Goal: Task Accomplishment & Management: Complete application form

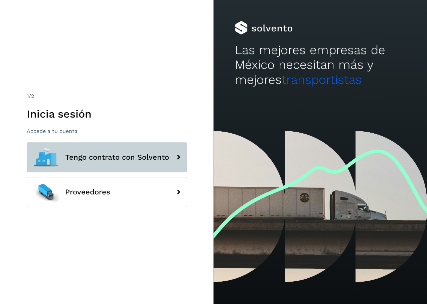
click at [103, 162] on button "Tengo contrato con Solvento" at bounding box center [107, 157] width 160 height 30
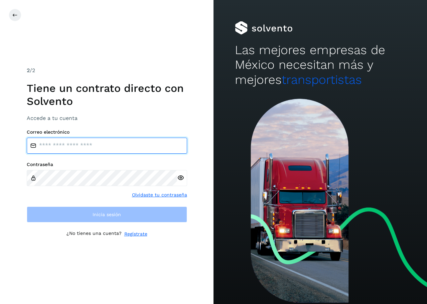
type input "**********"
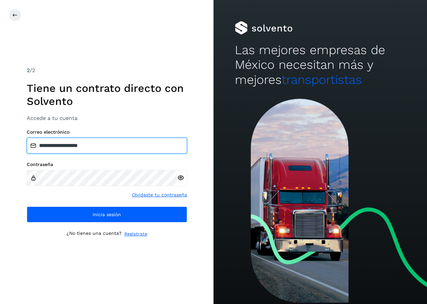
click at [97, 143] on input "**********" at bounding box center [107, 146] width 160 height 16
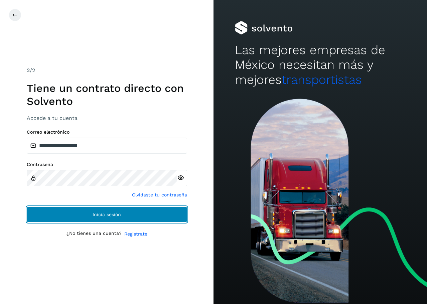
click at [101, 209] on button "Inicia sesión" at bounding box center [107, 214] width 160 height 16
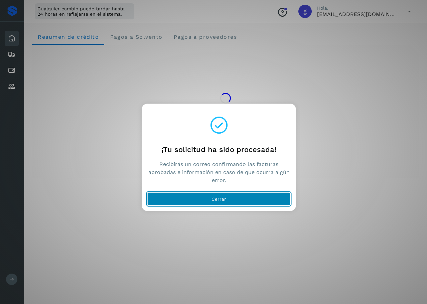
click at [220, 197] on span "Cerrar" at bounding box center [218, 199] width 15 height 5
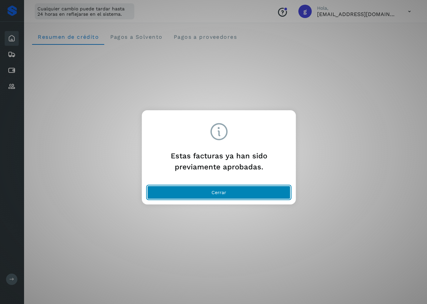
click at [231, 189] on button "Cerrar" at bounding box center [218, 192] width 143 height 13
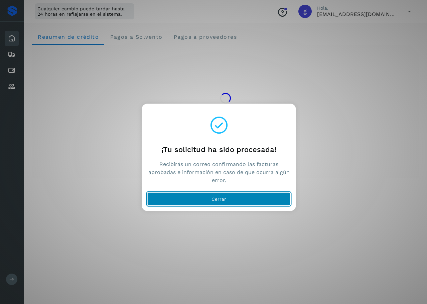
click at [209, 196] on button "Cerrar" at bounding box center [218, 198] width 143 height 13
click at [217, 197] on span "Cerrar" at bounding box center [218, 199] width 15 height 5
click at [231, 201] on button "Cerrar" at bounding box center [218, 198] width 143 height 13
click at [238, 200] on button "Cerrar" at bounding box center [218, 198] width 143 height 13
click at [225, 194] on button "Cerrar" at bounding box center [218, 198] width 143 height 13
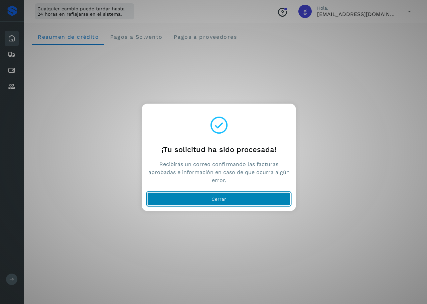
click at [221, 198] on span "Cerrar" at bounding box center [218, 199] width 15 height 5
